Goal: Find specific page/section: Find specific page/section

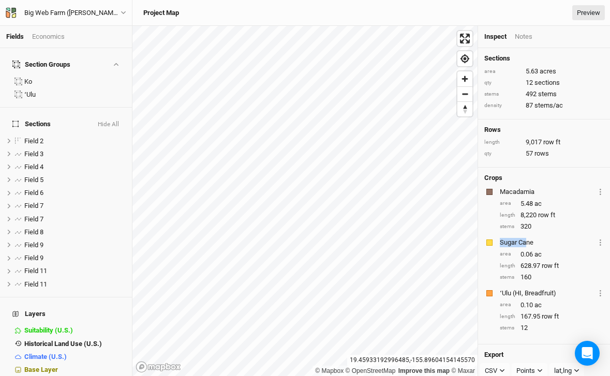
drag, startPoint x: 515, startPoint y: 237, endPoint x: 526, endPoint y: 237, distance: 10.3
click at [526, 238] on div "Sugar Cane" at bounding box center [546, 242] width 95 height 9
click at [488, 103] on div "© Mapbox © OpenStreetMap Improve this map © Maxar [GEOGRAPHIC_DATA] Inspect Not…" at bounding box center [370, 201] width 477 height 350
click at [535, 140] on div "© Mapbox © OpenStreetMap Improve this map © Maxar [GEOGRAPHIC_DATA] Inspect Not…" at bounding box center [370, 201] width 477 height 350
click at [70, 202] on div "Fields Economics Section Groups Ko ʻUlu Sections Hide All Field 2 hide Field 3 …" at bounding box center [305, 188] width 610 height 376
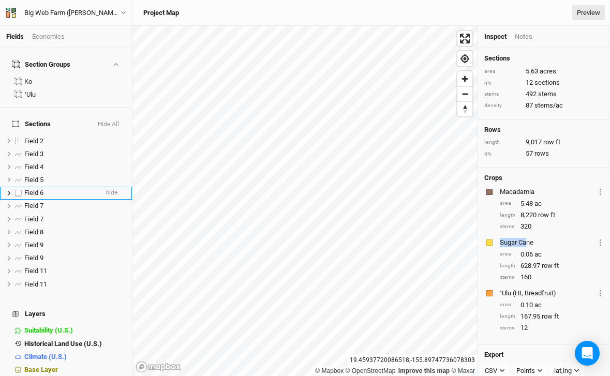
click at [85, 181] on div "Fields Economics Section Groups Ko ʻUlu Sections Hide All Field 2 hide Field 3 …" at bounding box center [305, 188] width 610 height 376
click at [201, 13] on div "Project Map Preview" at bounding box center [371, 13] width 467 height 16
